Goal: Information Seeking & Learning: Find specific fact

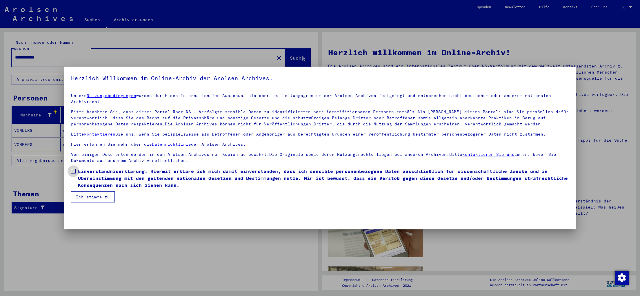
click at [74, 171] on span at bounding box center [73, 171] width 5 height 5
click at [96, 197] on button "Ich stimme zu" at bounding box center [93, 197] width 44 height 11
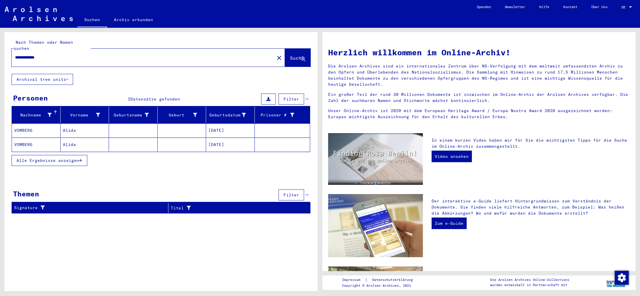
click at [89, 125] on mat-cell "Alida" at bounding box center [85, 131] width 49 height 14
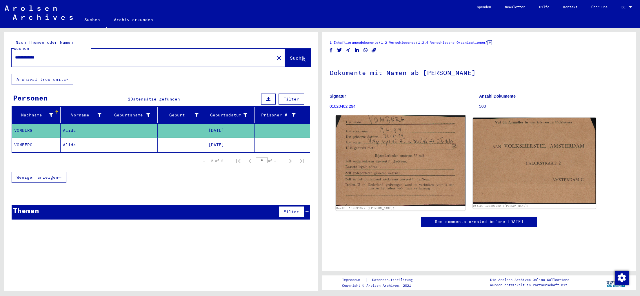
click at [427, 140] on img at bounding box center [401, 160] width 130 height 90
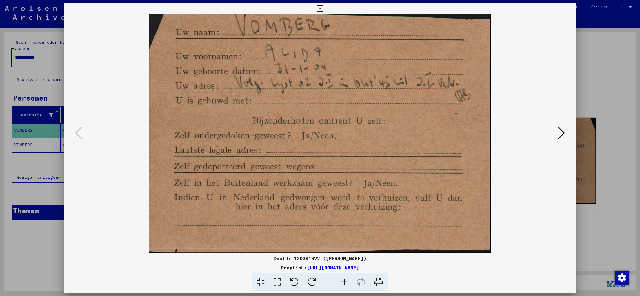
click at [519, 185] on img at bounding box center [320, 134] width 473 height 238
click at [564, 131] on icon at bounding box center [561, 133] width 7 height 14
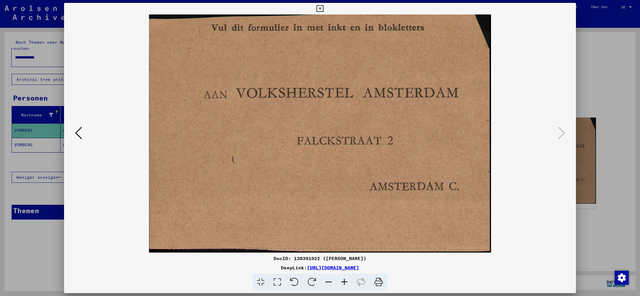
click at [75, 132] on icon at bounding box center [78, 133] width 7 height 14
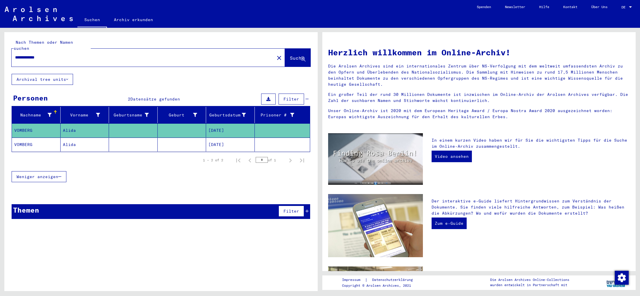
click at [82, 138] on mat-cell "Alida" at bounding box center [85, 145] width 49 height 14
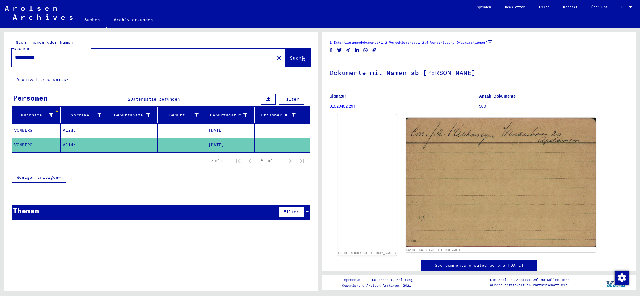
click at [397, 115] on img at bounding box center [367, 115] width 59 height 0
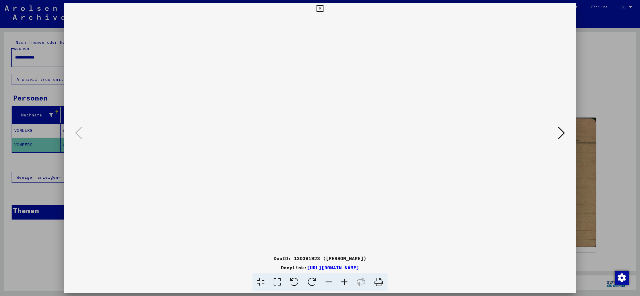
click at [347, 282] on icon at bounding box center [345, 283] width 16 height 18
click at [380, 281] on icon at bounding box center [379, 283] width 18 height 18
